Goal: Information Seeking & Learning: Learn about a topic

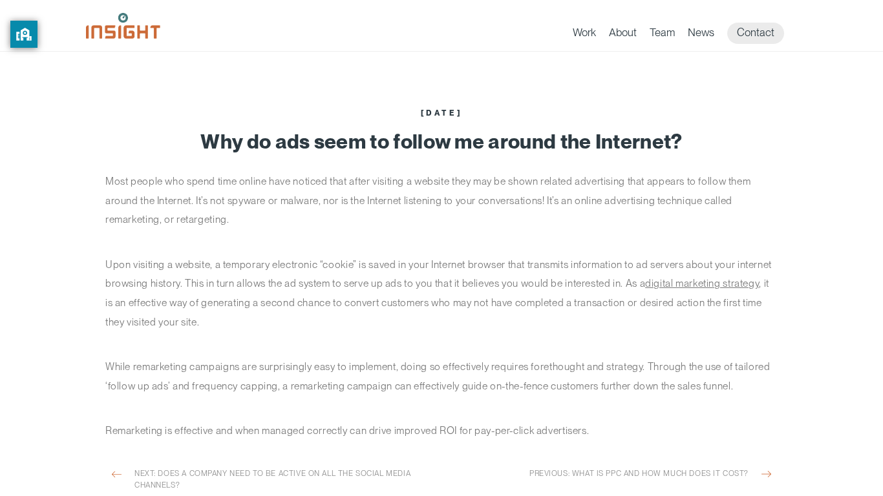
click at [186, 358] on p "While remarketing campaigns are surprisingly easy to implement, doing so effect…" at bounding box center [441, 376] width 672 height 38
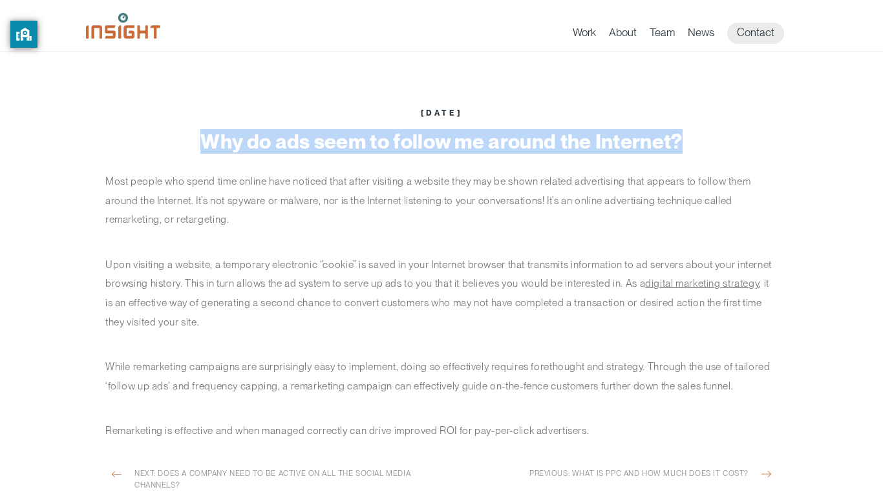
drag, startPoint x: 204, startPoint y: 138, endPoint x: 692, endPoint y: 147, distance: 488.8
click at [692, 147] on h1 "Why do ads seem to follow me around the Internet?" at bounding box center [441, 142] width 672 height 22
copy h1 "Why do ads seem to follow me around the Internet?"
click at [461, 132] on h1 "Why do ads seem to follow me around the Internet?" at bounding box center [441, 142] width 672 height 22
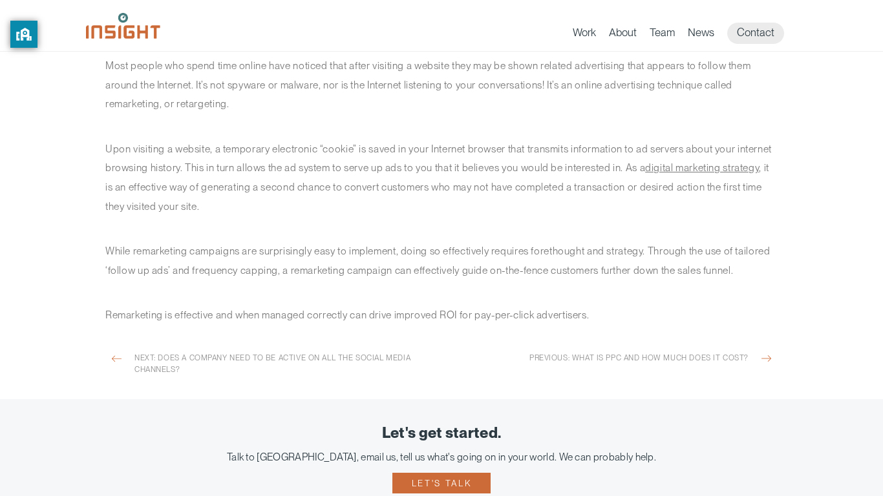
scroll to position [117, 0]
click at [441, 89] on p "Most people who spend time online have noticed that after visiting a website th…" at bounding box center [441, 84] width 672 height 58
